Goal: Task Accomplishment & Management: Use online tool/utility

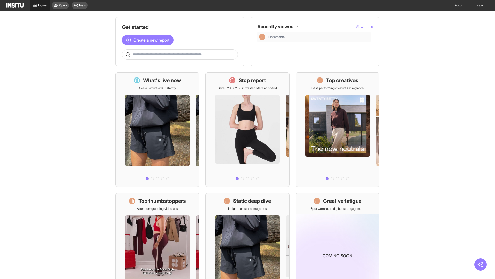
click at [40, 5] on span "Home" at bounding box center [42, 5] width 9 height 4
click at [149, 40] on span "Create a new report" at bounding box center [151, 40] width 36 height 6
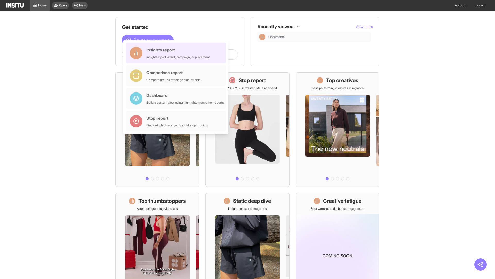
click at [177, 53] on div "Insights report Insights by ad, adset, campaign, or placement" at bounding box center [178, 53] width 63 height 12
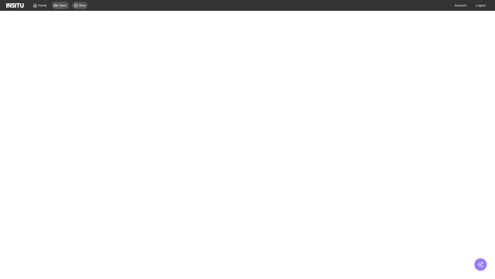
select select "**"
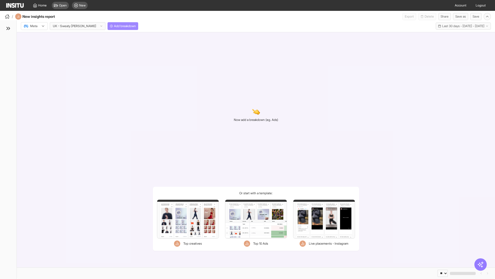
click at [114, 26] on span "Add breakdown" at bounding box center [125, 26] width 22 height 4
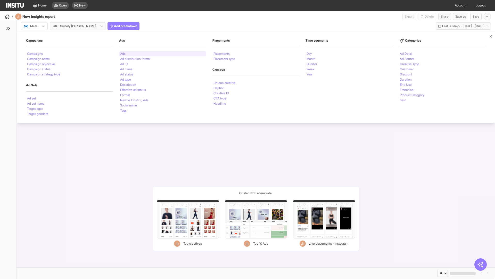
click at [123, 54] on li "Ads" at bounding box center [122, 53] width 5 height 3
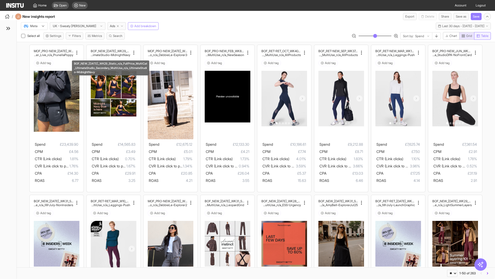
click at [483, 36] on span "Table" at bounding box center [485, 36] width 7 height 4
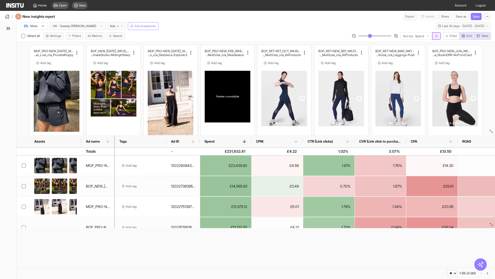
click at [437, 36] on line "button" at bounding box center [437, 36] width 0 height 2
